Goal: Task Accomplishment & Management: Manage account settings

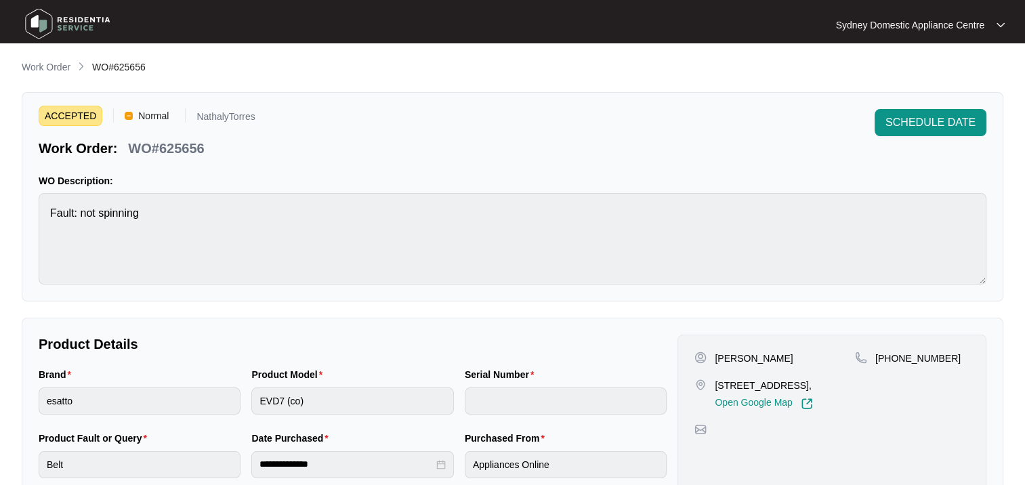
click at [715, 380] on p "[STREET_ADDRESS]," at bounding box center [764, 386] width 98 height 14
drag, startPoint x: 715, startPoint y: 380, endPoint x: 782, endPoint y: 377, distance: 67.1
click at [782, 377] on div "[PERSON_NAME] Unit [STREET_ADDRESS], Open Google Map" at bounding box center [774, 381] width 161 height 58
copy p "Unit 804/1 Poplar"
click at [920, 123] on span "SCHEDULE DATE" at bounding box center [930, 122] width 90 height 16
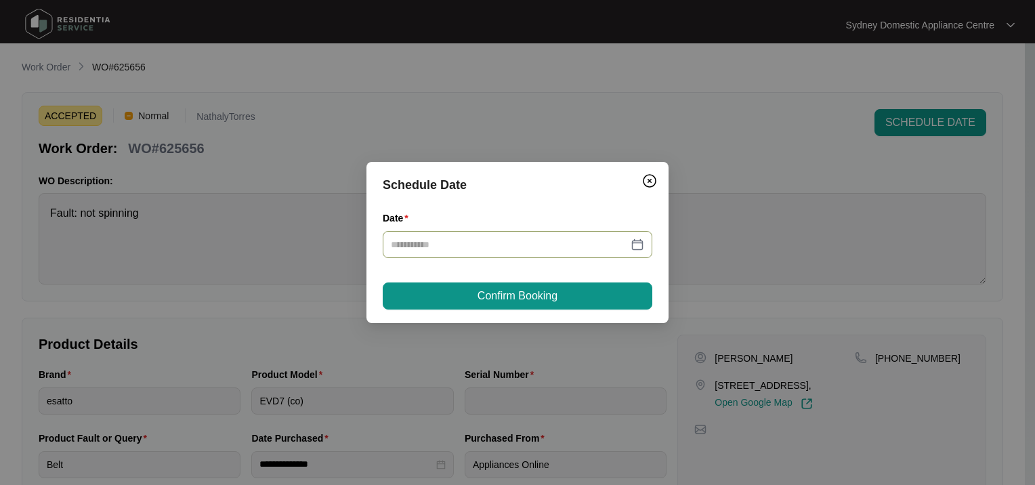
click at [455, 238] on input "Date" at bounding box center [509, 244] width 237 height 15
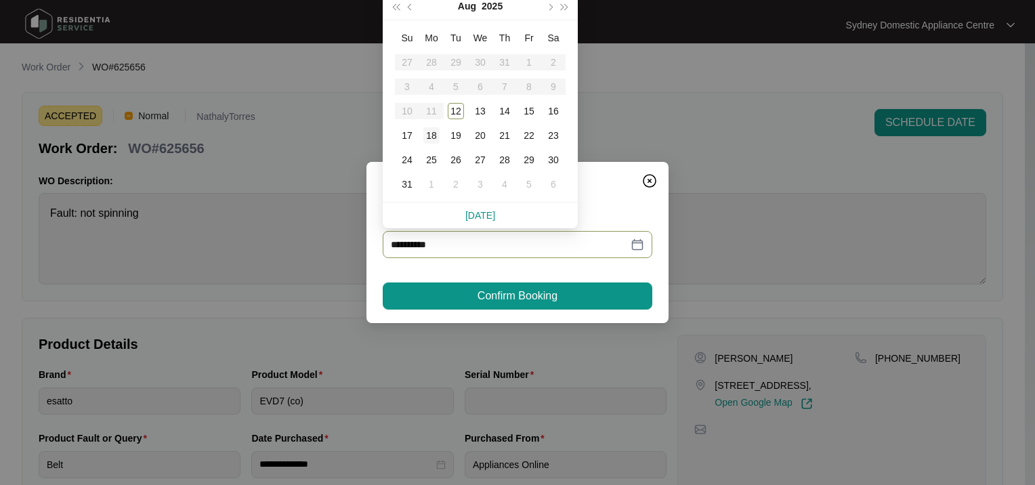
type input "**********"
click at [455, 109] on div "12" at bounding box center [456, 111] width 16 height 16
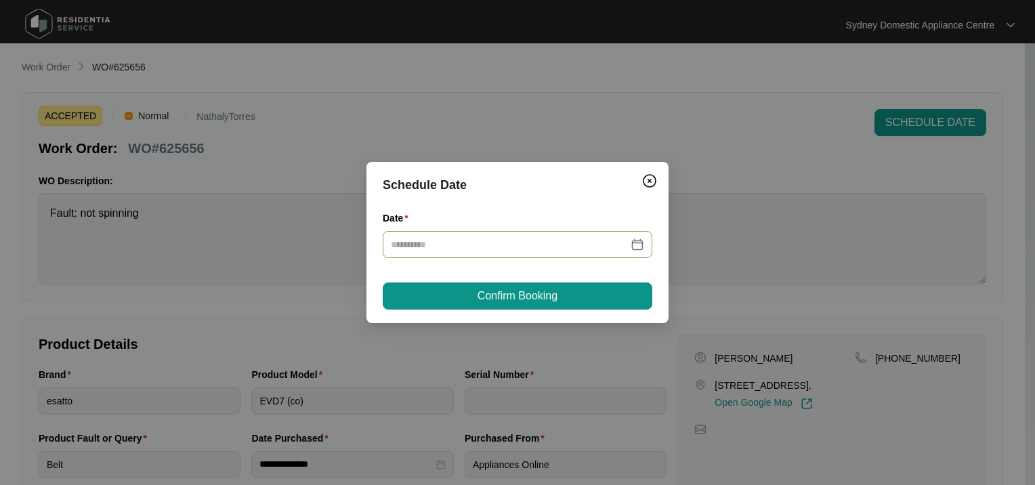
type input "**********"
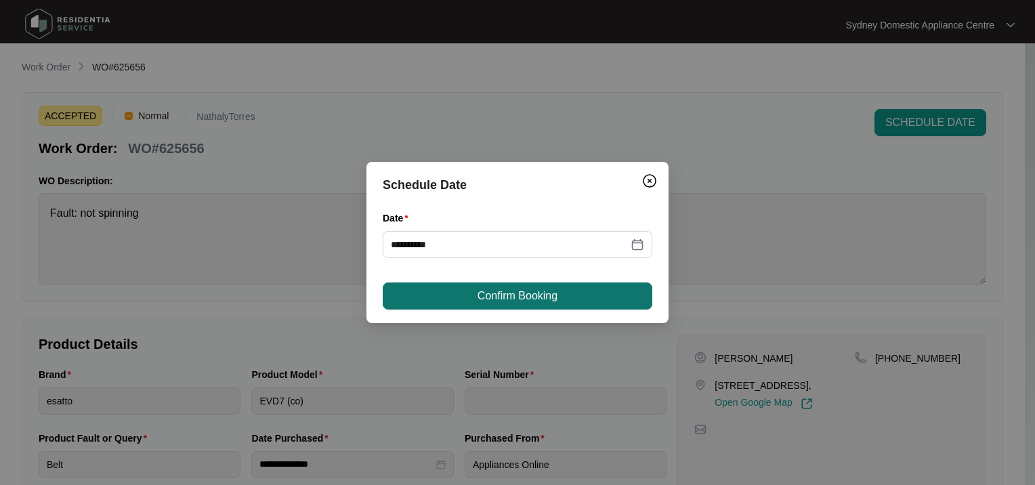
click at [444, 295] on button "Confirm Booking" at bounding box center [518, 295] width 270 height 27
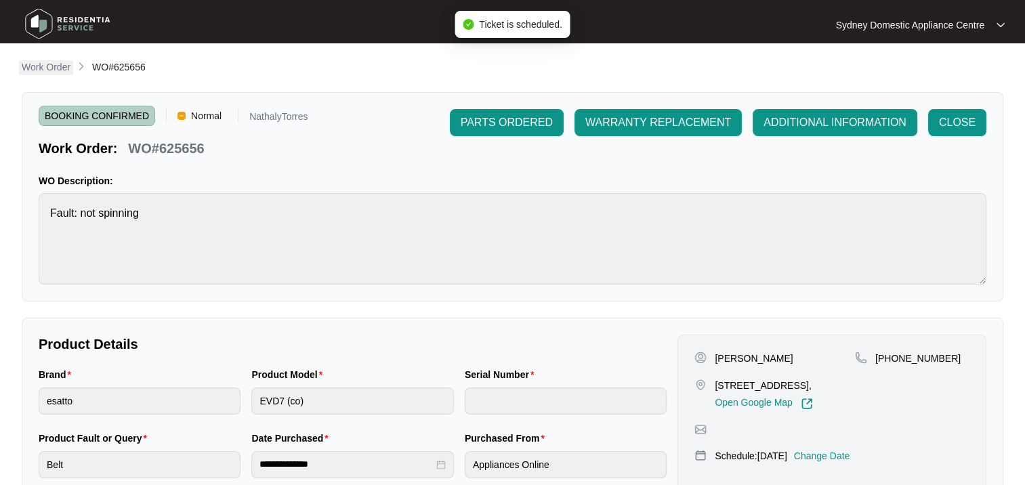
click at [39, 64] on p "Work Order" at bounding box center [46, 67] width 49 height 14
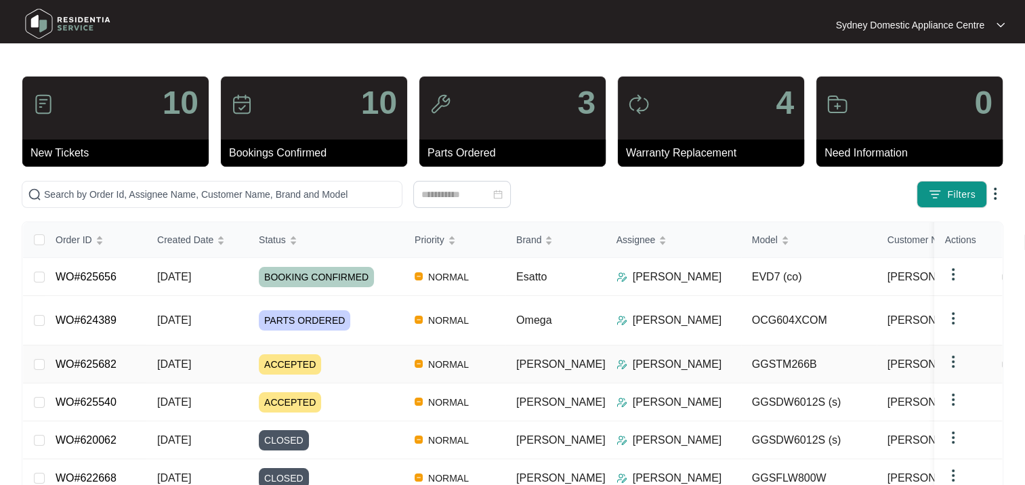
click at [356, 361] on div "ACCEPTED" at bounding box center [331, 364] width 145 height 20
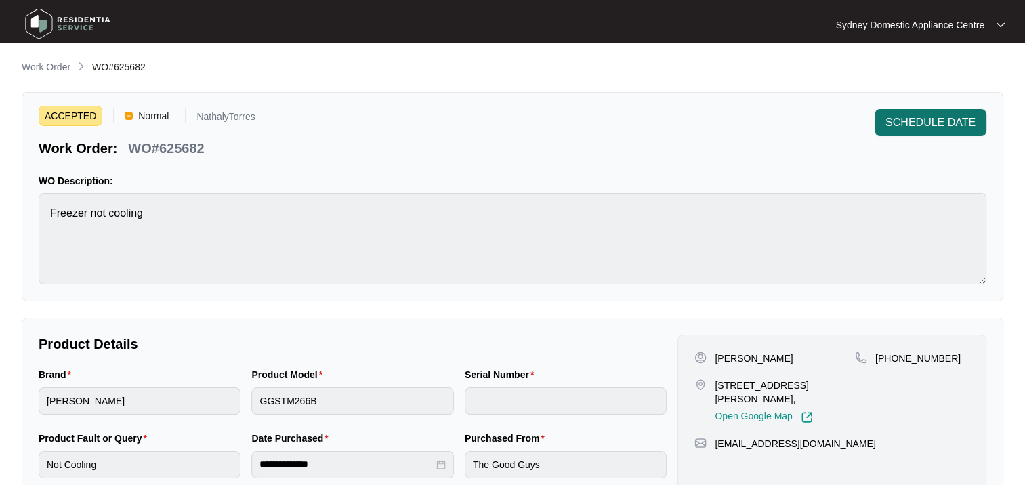
click at [921, 127] on span "SCHEDULE DATE" at bounding box center [930, 122] width 90 height 16
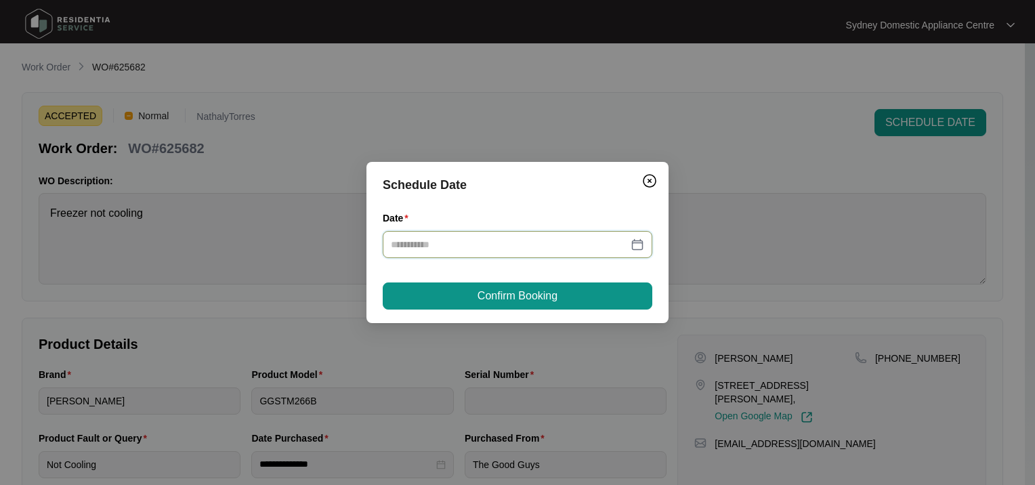
click at [471, 238] on input "Date" at bounding box center [509, 244] width 237 height 15
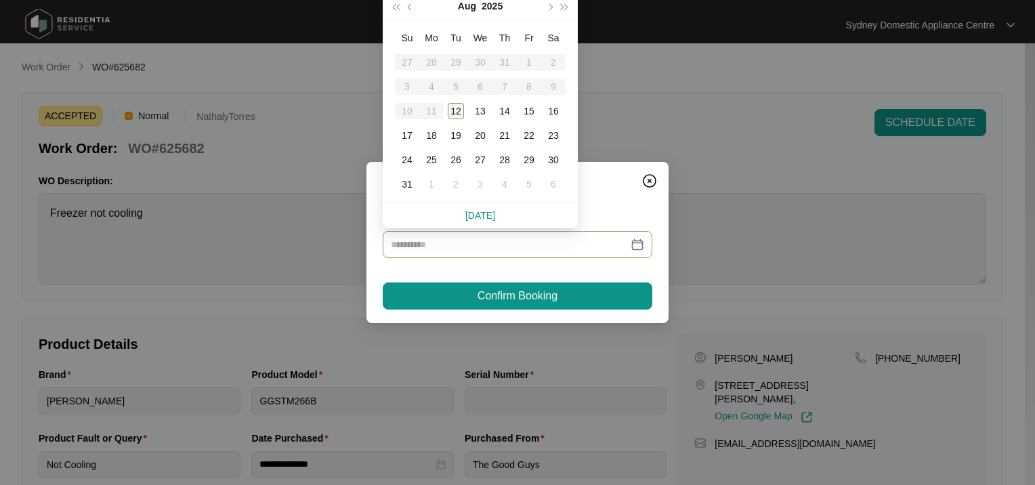
type input "**********"
click at [455, 102] on td "12" at bounding box center [456, 111] width 24 height 24
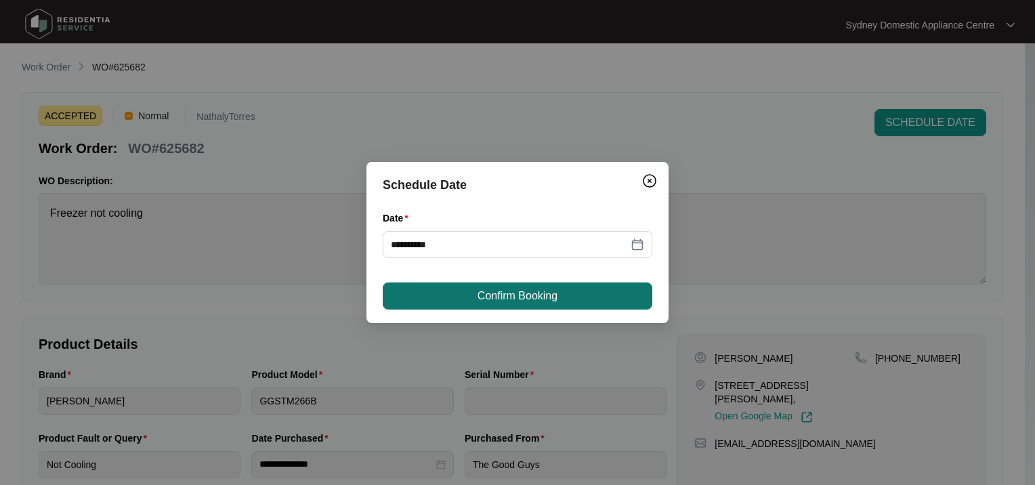
click at [476, 297] on button "Confirm Booking" at bounding box center [518, 295] width 270 height 27
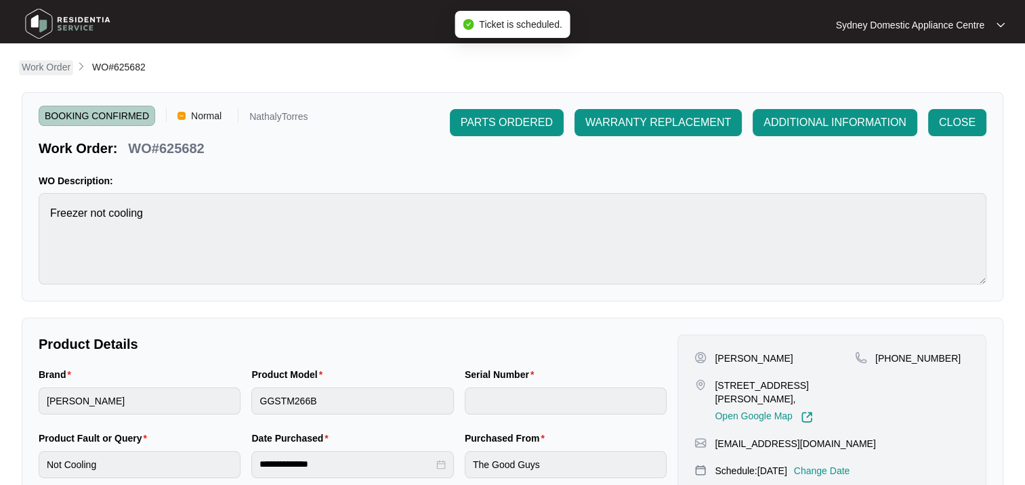
click at [23, 66] on p "Work Order" at bounding box center [46, 67] width 49 height 14
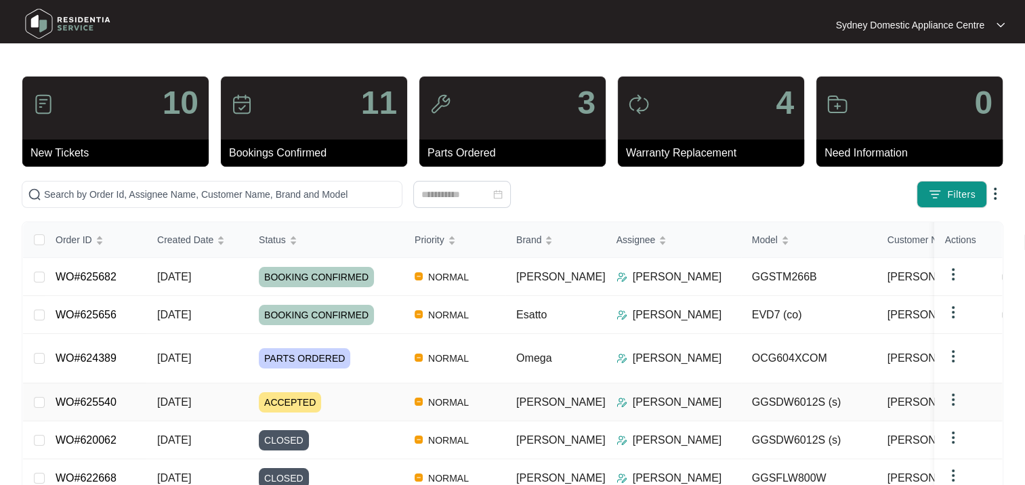
click at [348, 406] on div "ACCEPTED" at bounding box center [331, 402] width 145 height 20
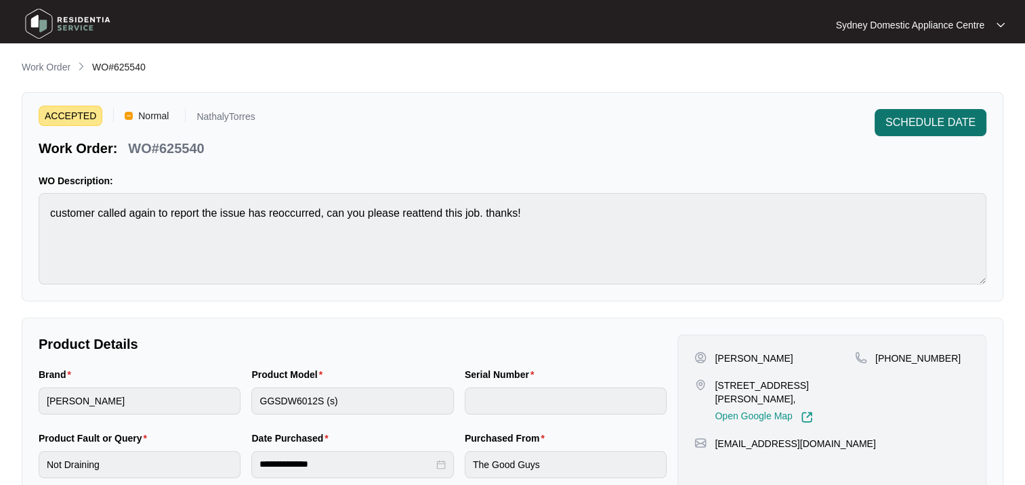
click at [887, 122] on span "SCHEDULE DATE" at bounding box center [930, 122] width 90 height 16
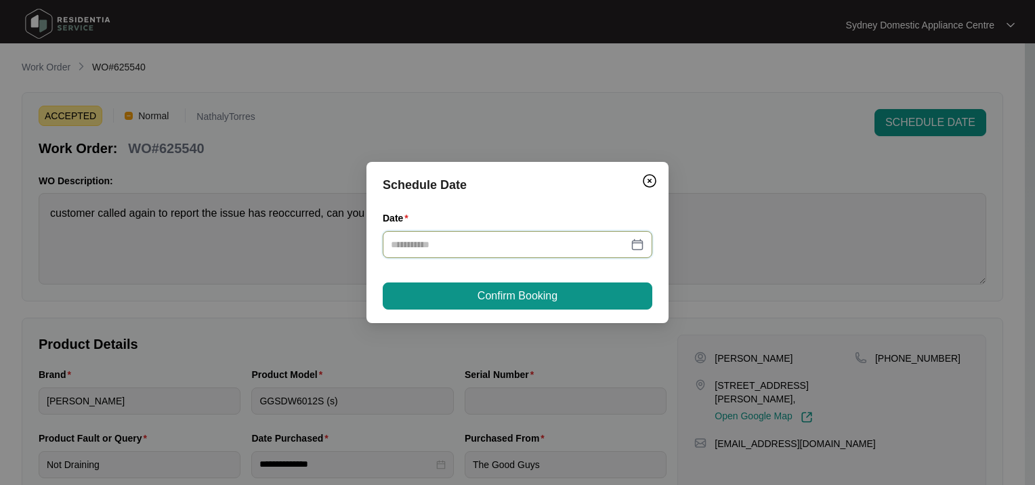
click at [457, 242] on input "Date" at bounding box center [509, 244] width 237 height 15
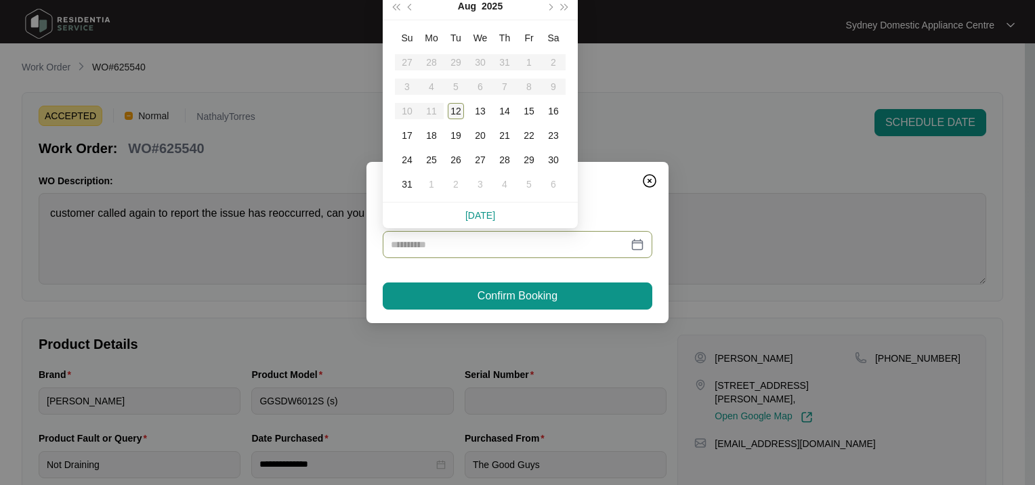
click at [461, 111] on div "12" at bounding box center [456, 111] width 16 height 16
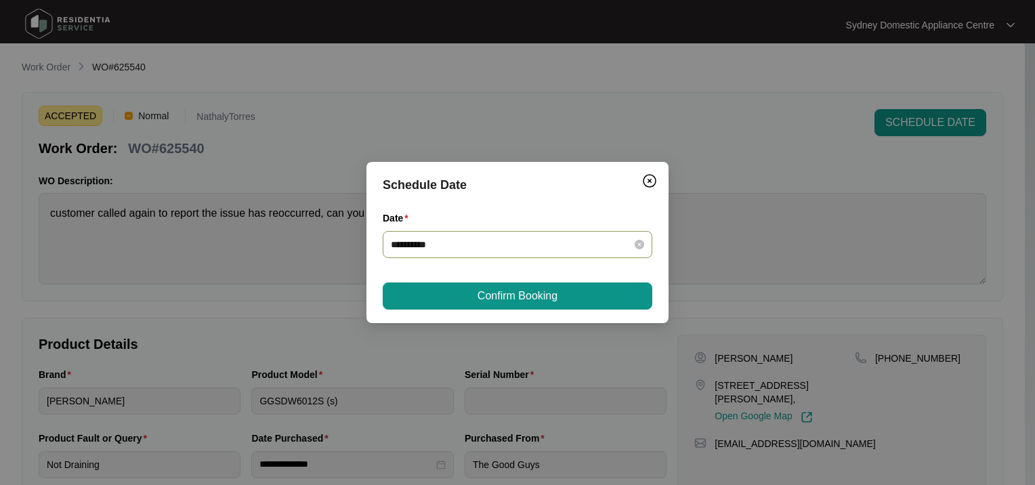
type input "**********"
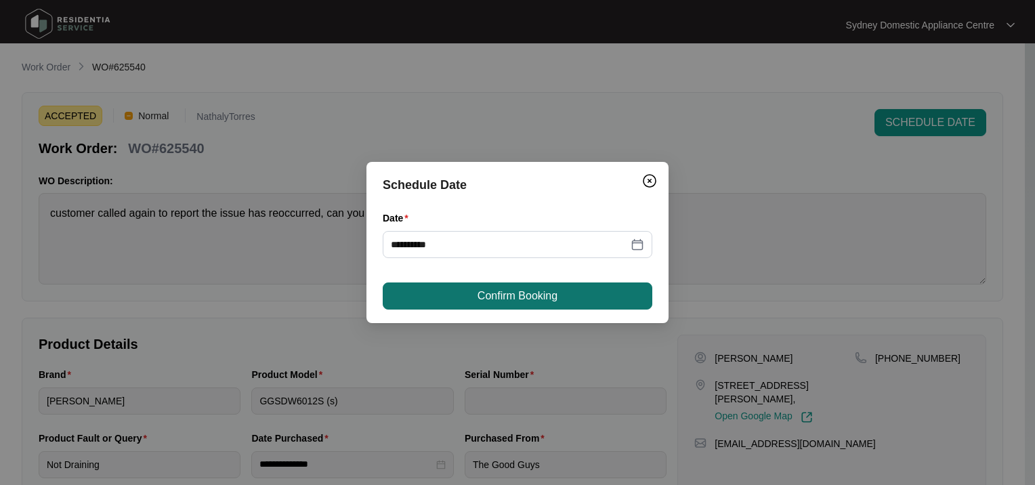
click at [462, 299] on button "Confirm Booking" at bounding box center [518, 295] width 270 height 27
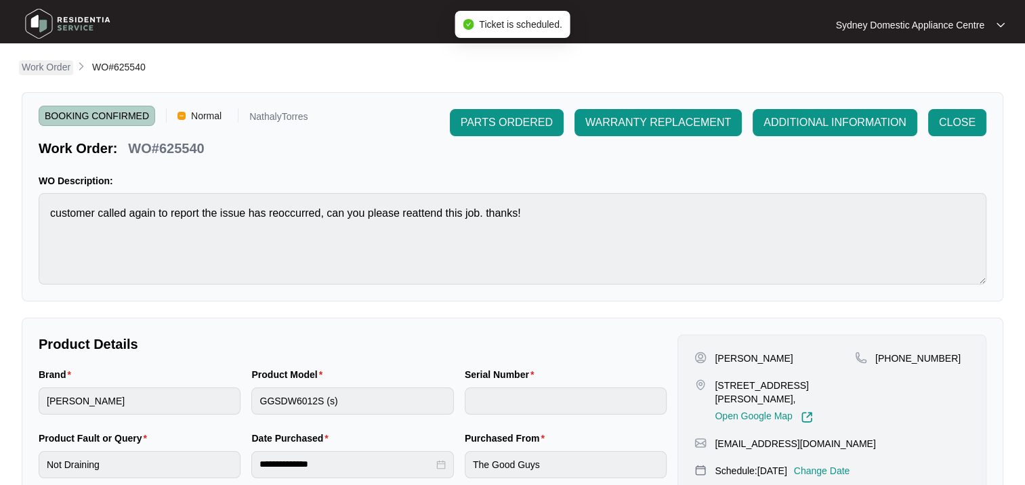
click at [47, 64] on p "Work Order" at bounding box center [46, 67] width 49 height 14
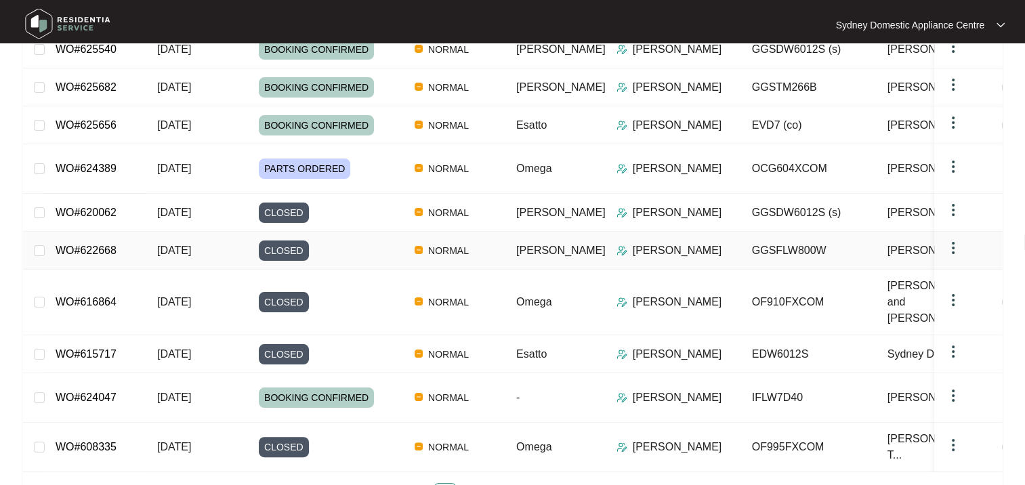
scroll to position [257, 0]
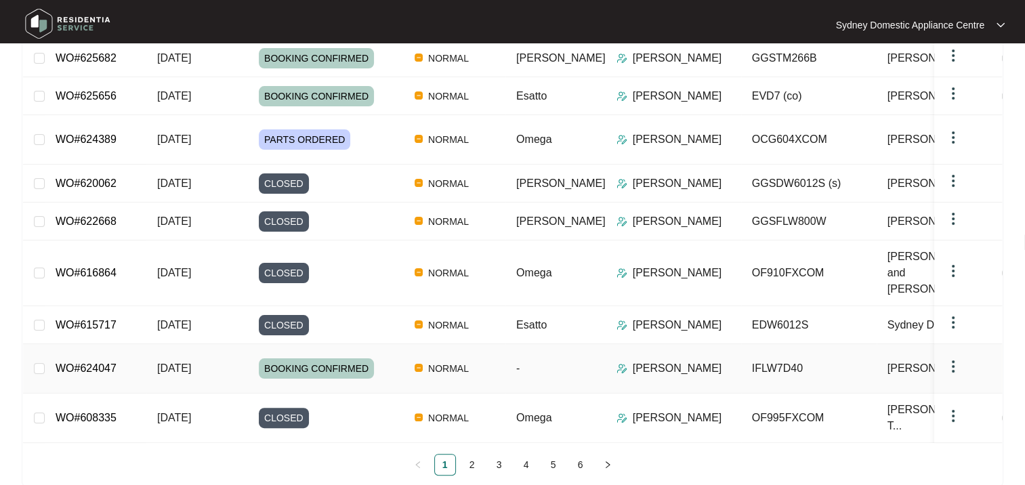
click at [85, 362] on link "WO#624047" at bounding box center [86, 368] width 61 height 12
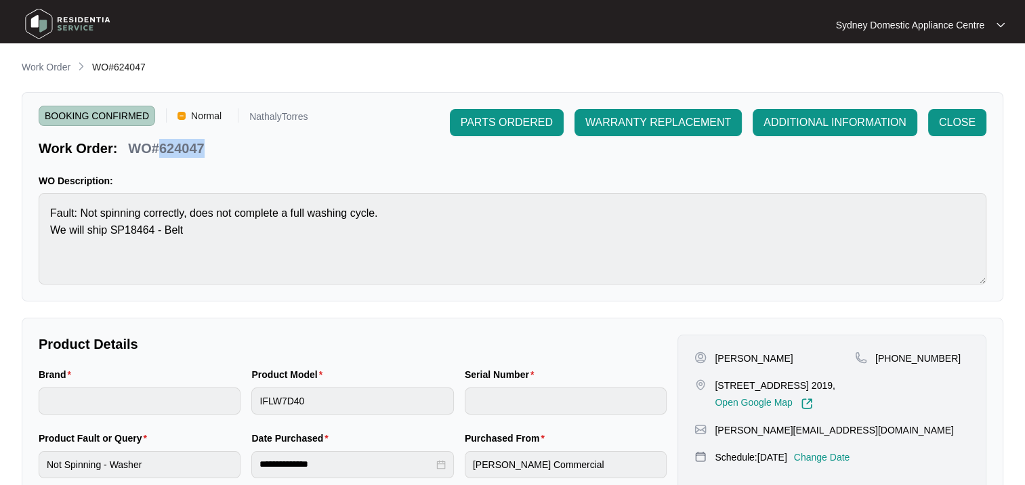
drag, startPoint x: 206, startPoint y: 146, endPoint x: 157, endPoint y: 146, distance: 48.8
click at [157, 146] on div "WO#624047" at bounding box center [166, 146] width 87 height 24
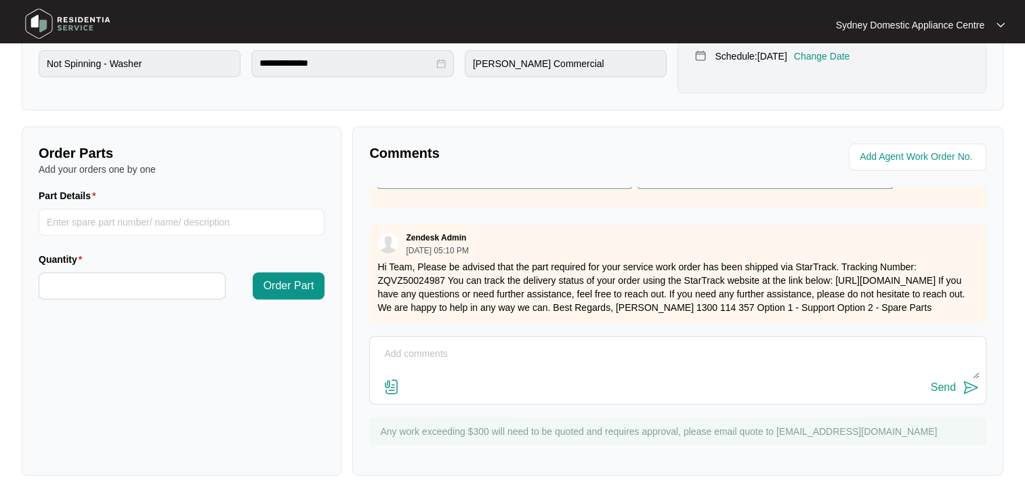
scroll to position [406, 0]
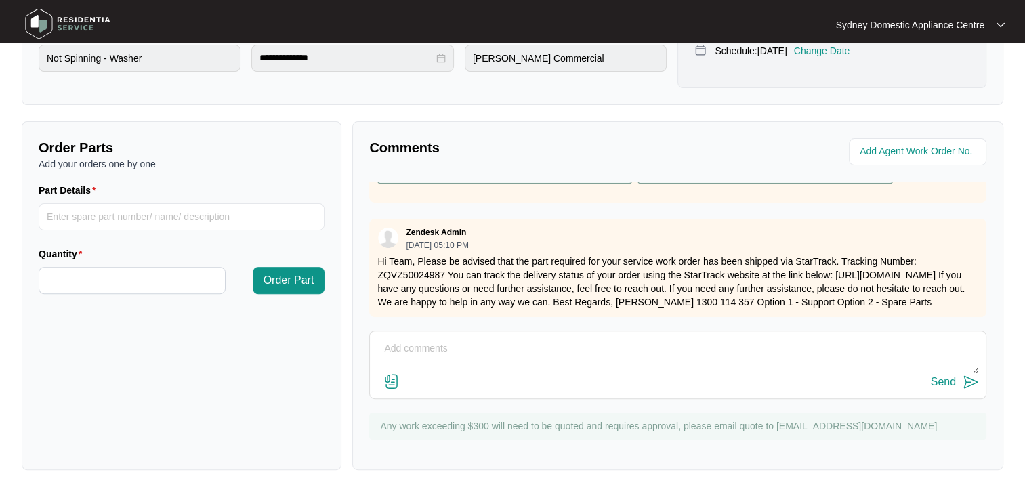
click at [467, 338] on textarea at bounding box center [678, 355] width 602 height 35
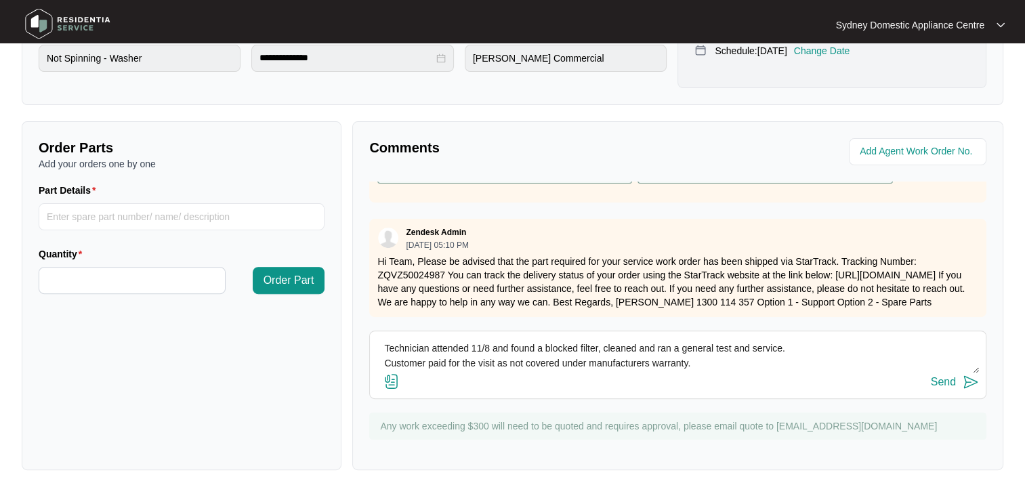
type textarea "Technician attended 11/8 and found a blocked filter, cleaned and ran a general …"
click at [943, 383] on div "Send" at bounding box center [943, 382] width 25 height 12
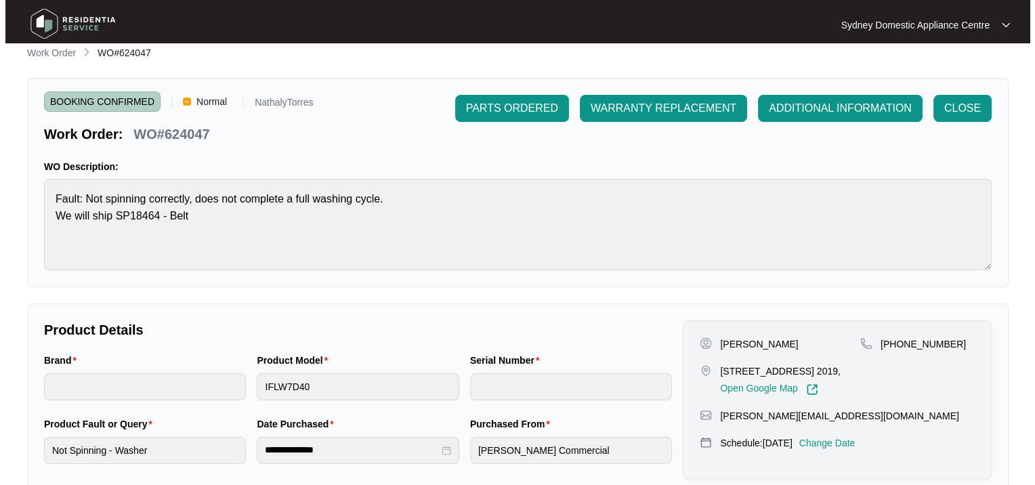
scroll to position [0, 0]
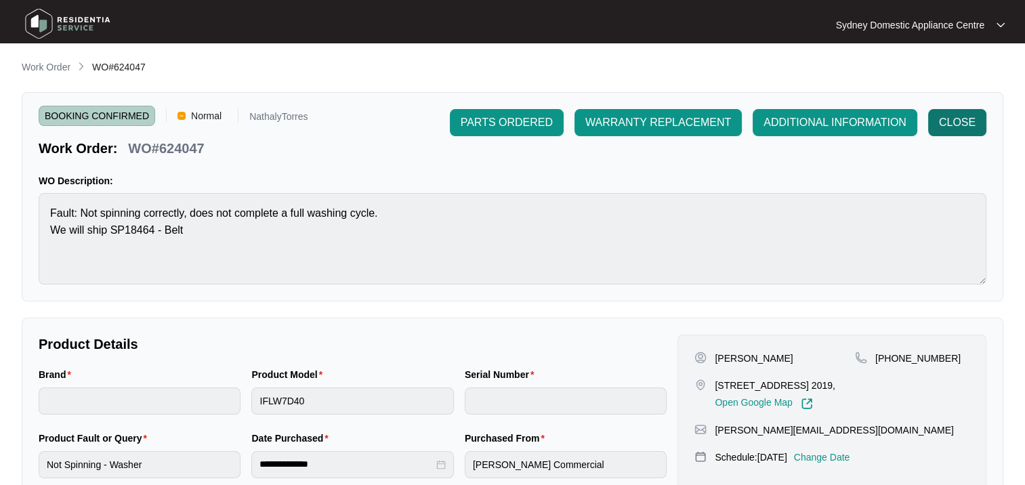
click at [962, 117] on span "CLOSE" at bounding box center [957, 122] width 37 height 16
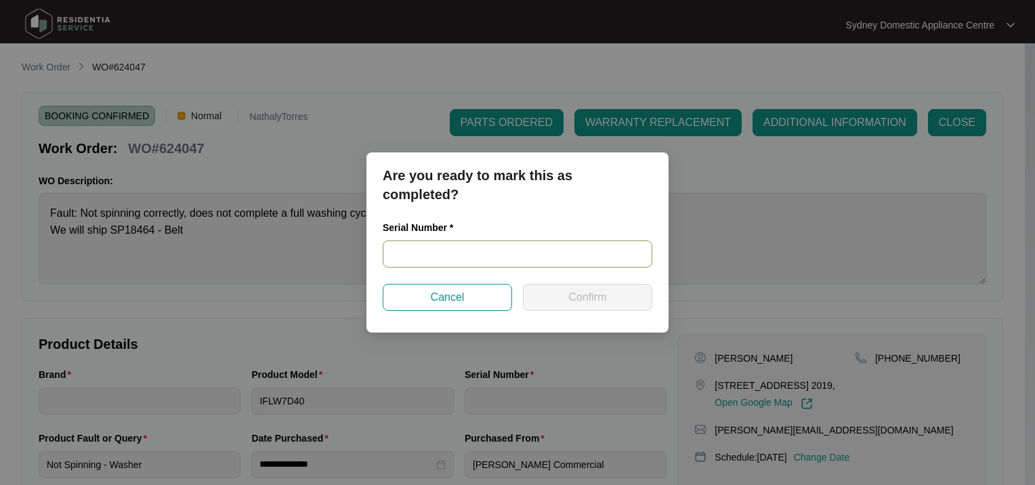
click at [450, 245] on input "text" at bounding box center [518, 253] width 270 height 27
type input "n/a"
click at [551, 310] on button "Confirm" at bounding box center [587, 297] width 129 height 27
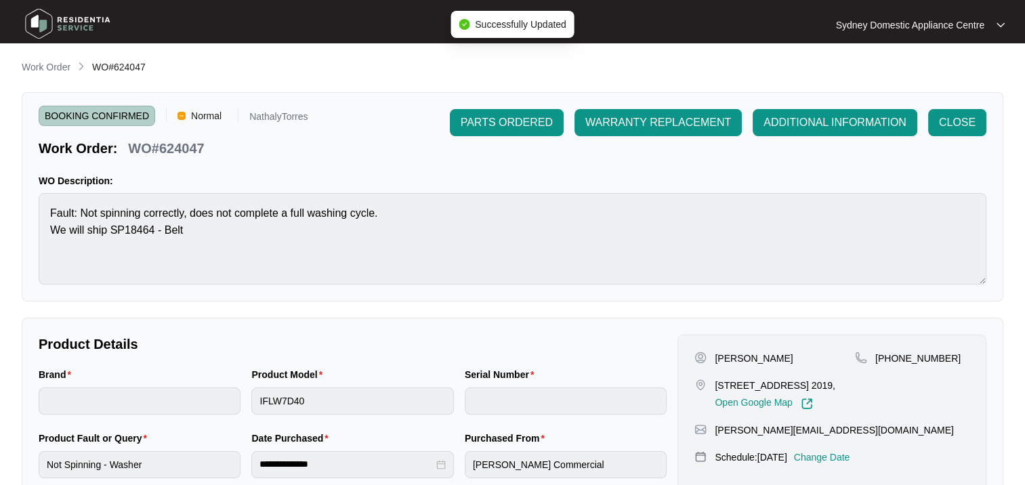
type input "n/a"
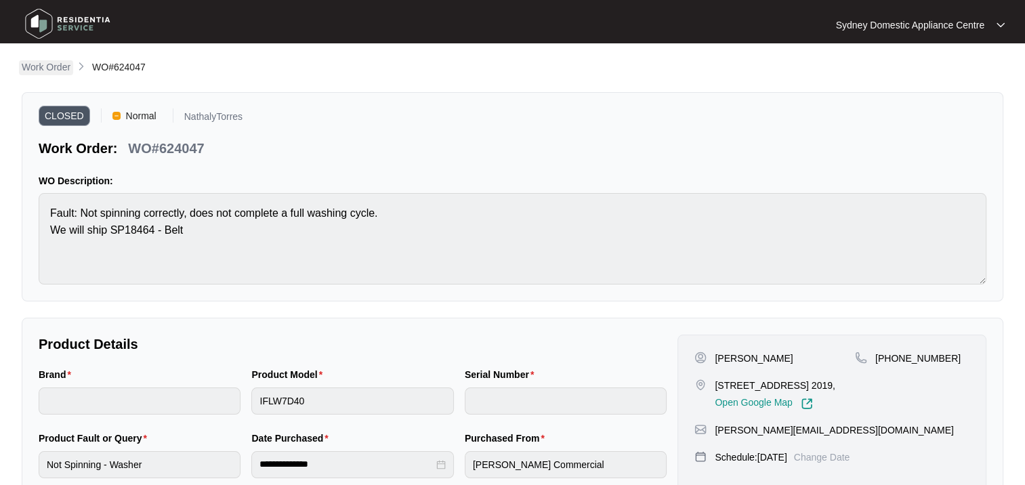
click at [52, 67] on p "Work Order" at bounding box center [46, 67] width 49 height 14
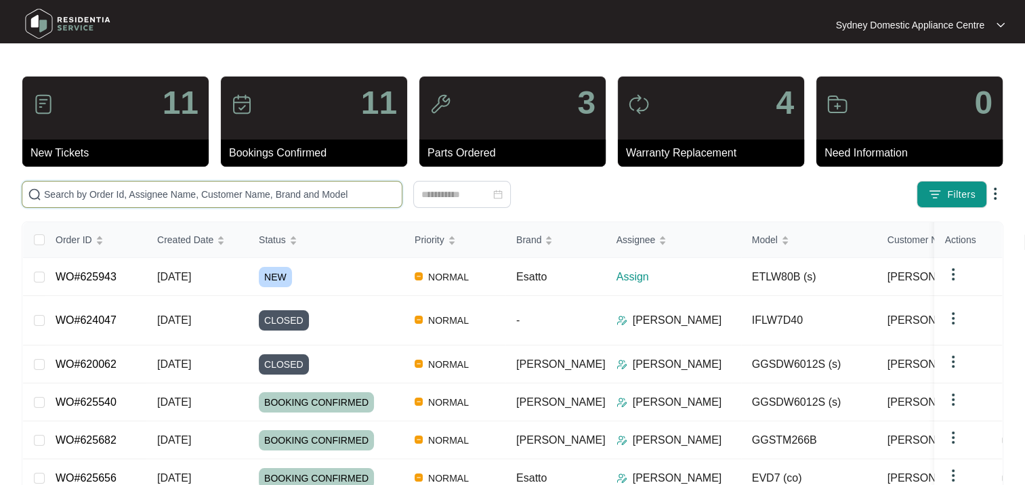
click at [130, 197] on input "text" at bounding box center [220, 194] width 352 height 15
paste input "620557"
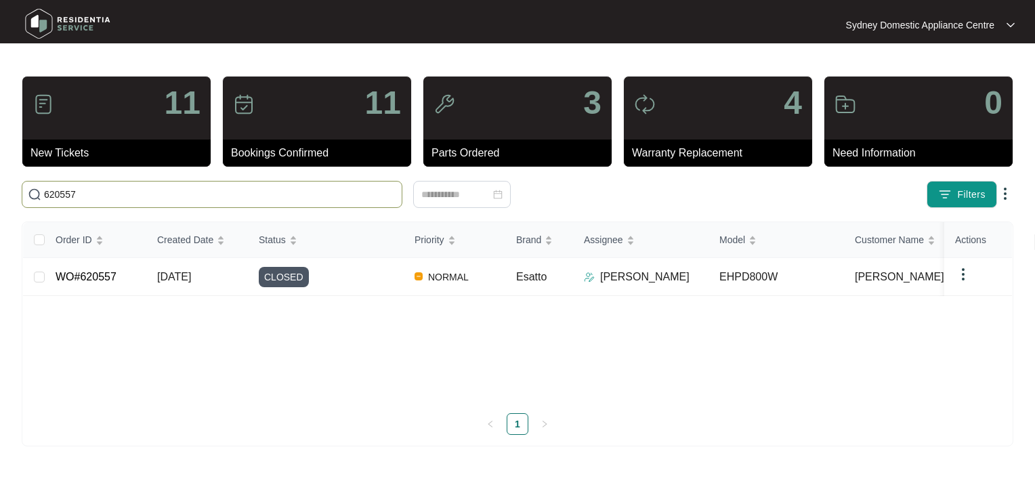
drag, startPoint x: 157, startPoint y: 194, endPoint x: -3, endPoint y: 193, distance: 159.9
click at [0, 193] on html "Sydney Domestic Appliance Centre [GEOGRAPHIC_DATA]... 11 New Tickets 11 Booking…" at bounding box center [517, 242] width 1035 height 485
paste input "17439"
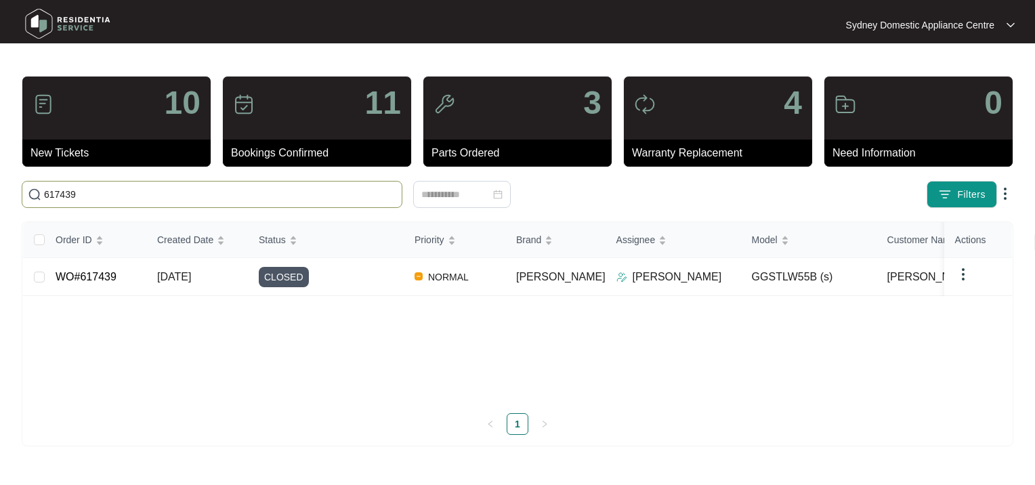
drag, startPoint x: 116, startPoint y: 195, endPoint x: -3, endPoint y: 177, distance: 119.8
click at [0, 177] on html "Sydney Domestic Appliance Centre [GEOGRAPHIC_DATA]... 10 New Tickets 11 Booking…" at bounding box center [517, 242] width 1035 height 485
paste input "3513"
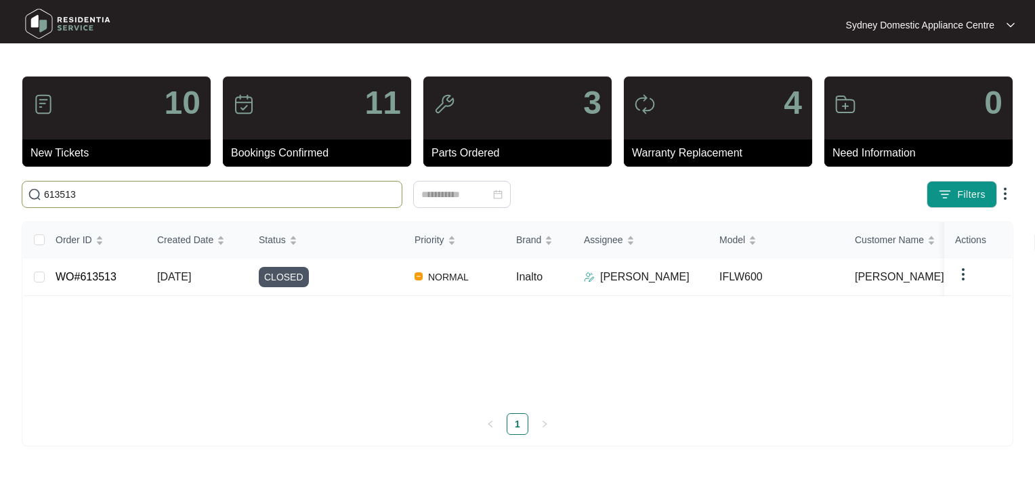
type input "613513"
